Goal: Information Seeking & Learning: Learn about a topic

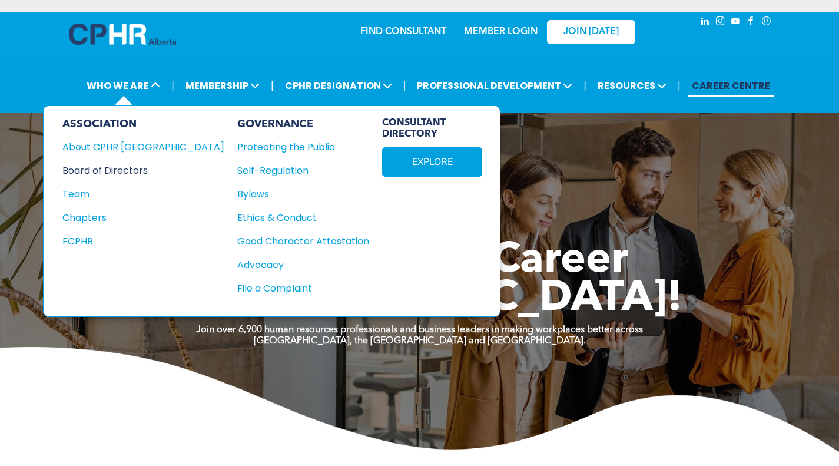
click at [98, 167] on div "Board of Directors" at bounding box center [135, 170] width 146 height 15
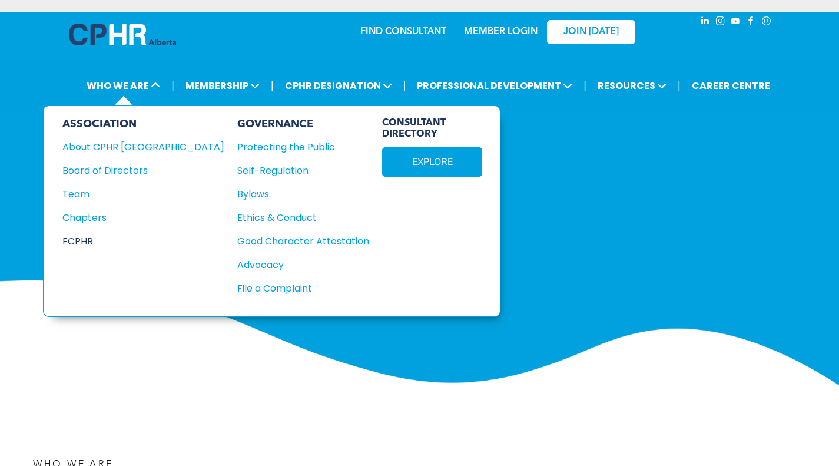
click at [85, 243] on div "FCPHR" at bounding box center [135, 241] width 146 height 15
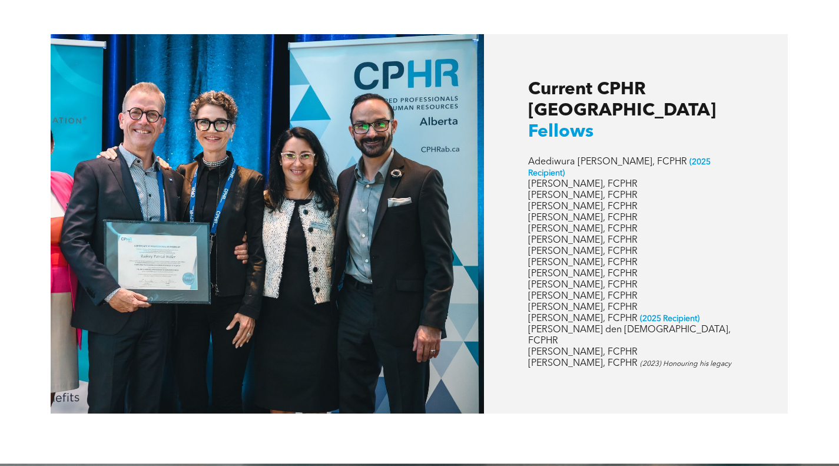
scroll to position [1688, 0]
